Goal: Information Seeking & Learning: Learn about a topic

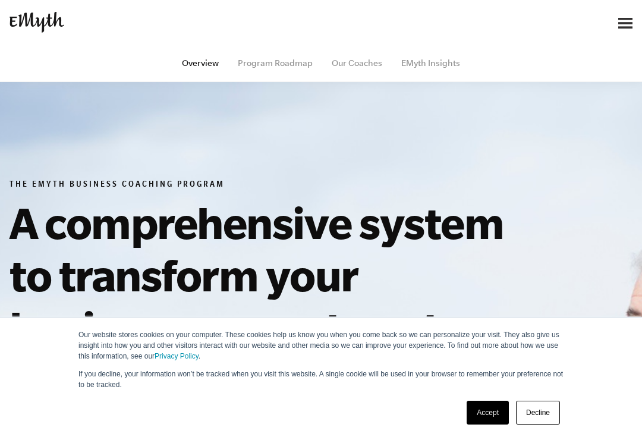
click at [537, 414] on link "Decline" at bounding box center [538, 412] width 44 height 24
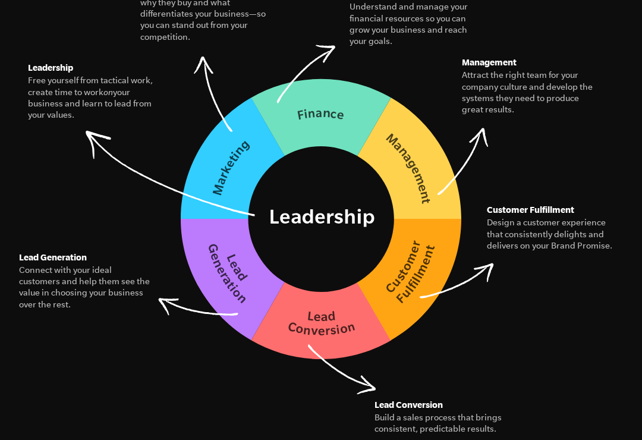
scroll to position [2016, 0]
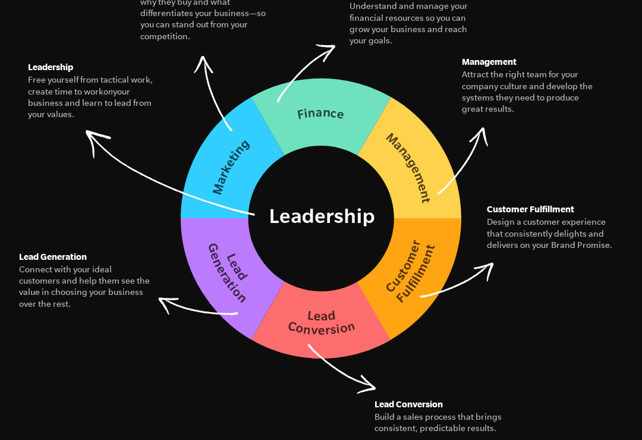
click at [532, 217] on figcaption "Design a customer experience that consistently delights and delivers on your Br…" at bounding box center [553, 234] width 133 height 34
click at [416, 256] on img at bounding box center [321, 218] width 280 height 280
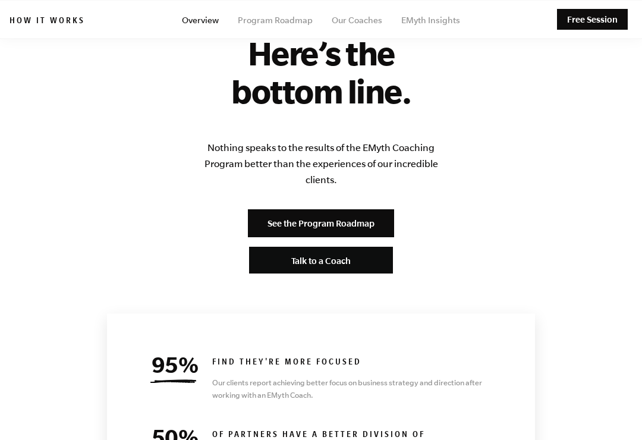
scroll to position [5340, 0]
click at [275, 24] on link "Program Roadmap" at bounding box center [275, 20] width 75 height 10
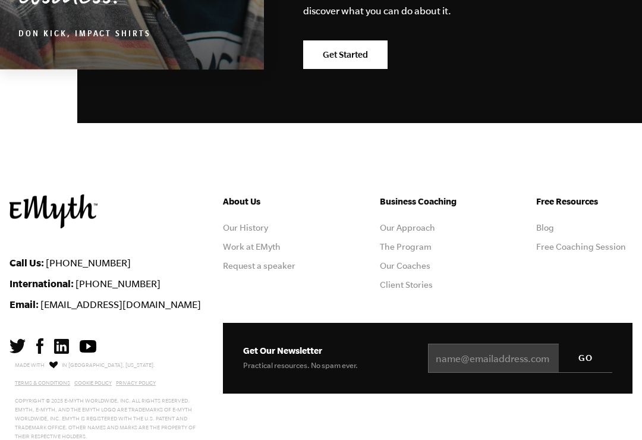
scroll to position [6412, 0]
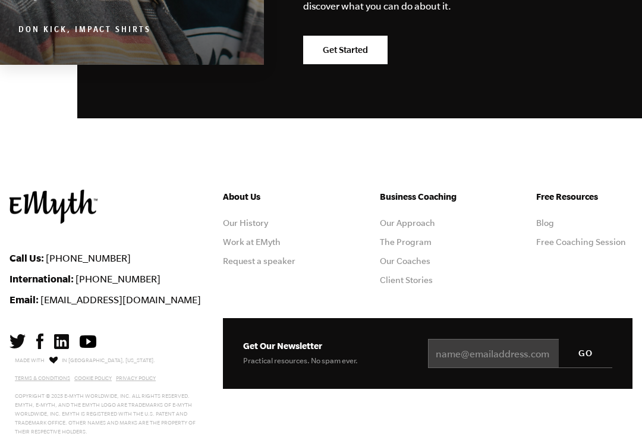
click at [402, 256] on link "Our Coaches" at bounding box center [405, 261] width 50 height 10
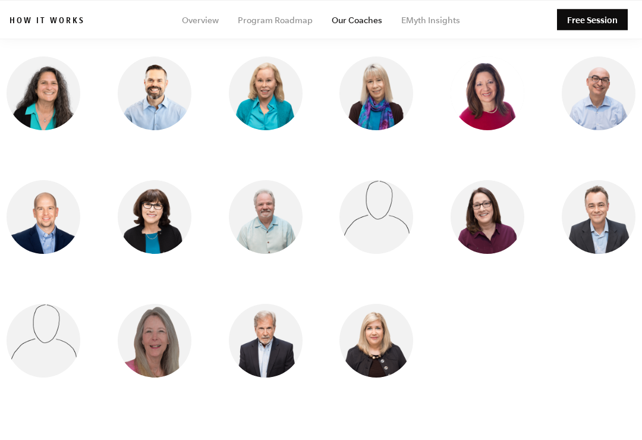
scroll to position [1077, 0]
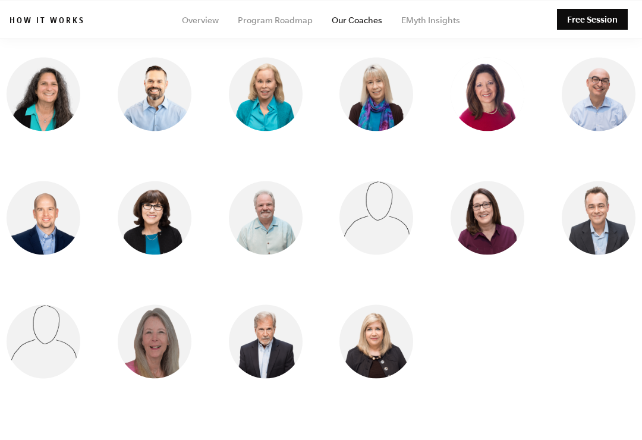
click at [427, 20] on link "EMyth Insights" at bounding box center [430, 20] width 59 height 10
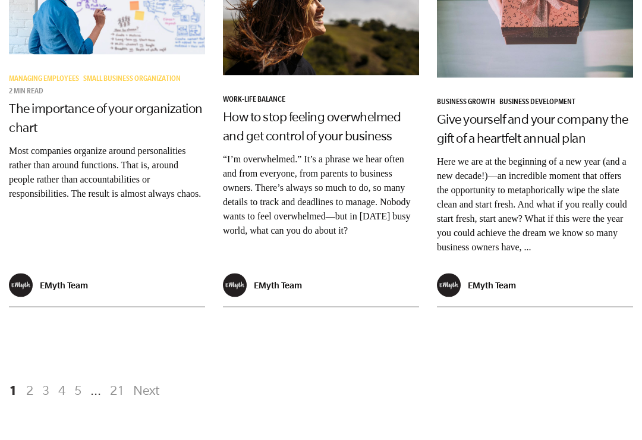
scroll to position [2283, 0]
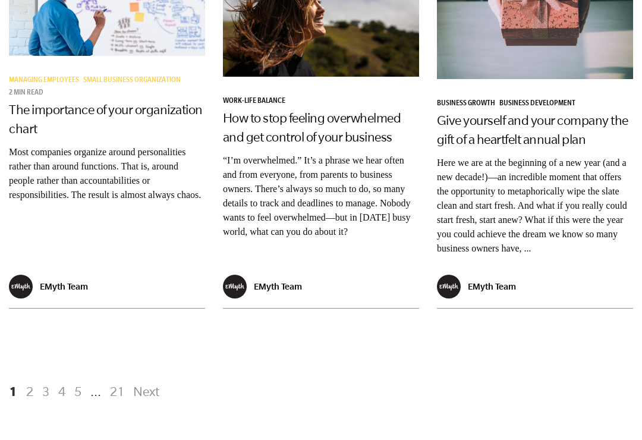
click at [33, 381] on link "2" at bounding box center [30, 390] width 14 height 21
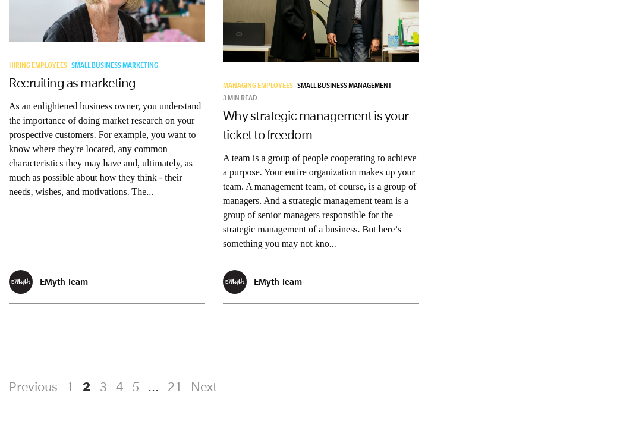
scroll to position [2426, 0]
click at [75, 386] on link "1" at bounding box center [70, 386] width 14 height 21
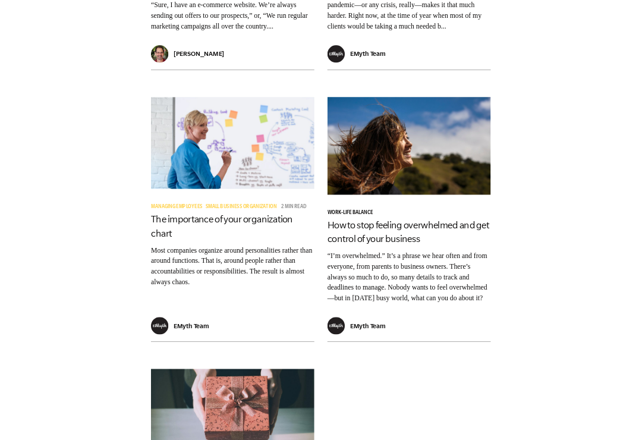
scroll to position [2145, 0]
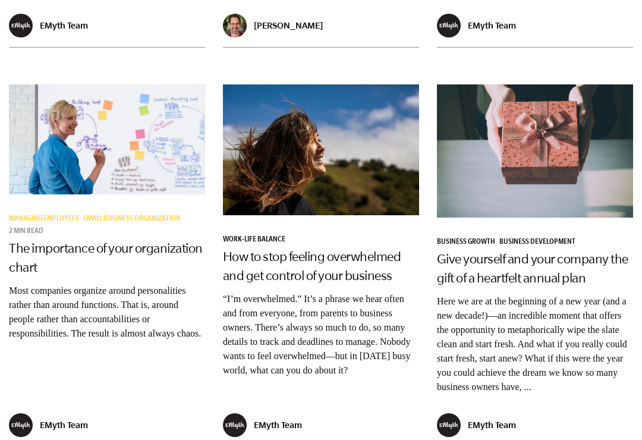
click at [121, 141] on img at bounding box center [107, 139] width 196 height 111
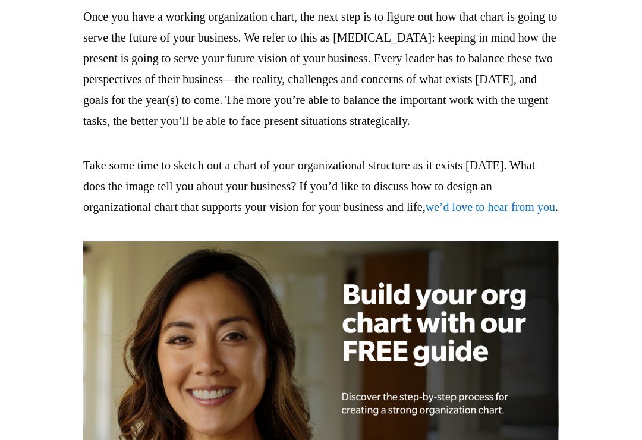
scroll to position [3780, 0]
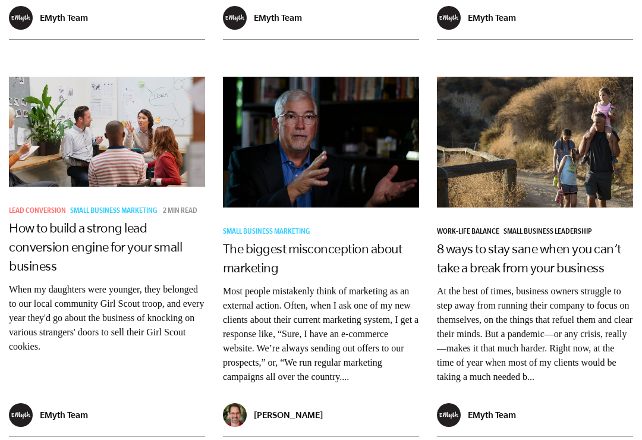
scroll to position [1754, 0]
